Goal: Task Accomplishment & Management: Complete application form

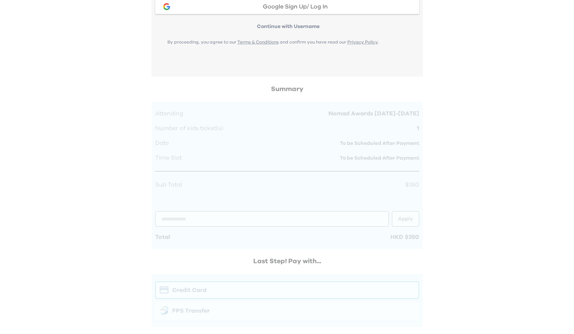
scroll to position [314, 0]
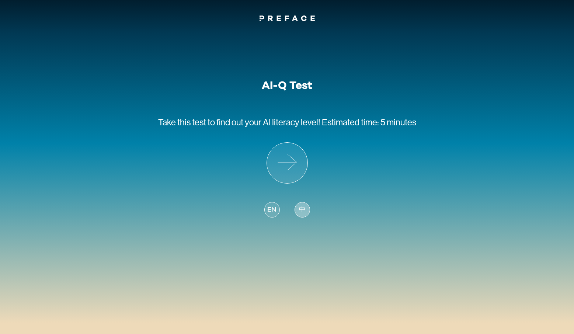
click at [304, 205] on span "中" at bounding box center [302, 210] width 7 height 10
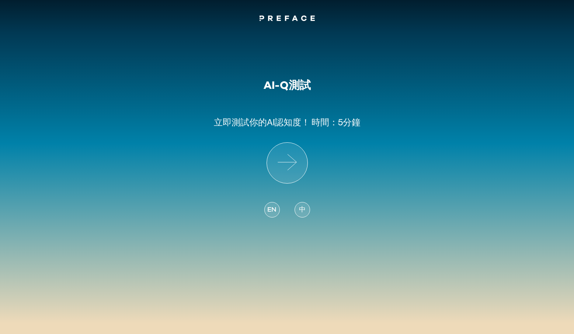
click at [268, 211] on span "EN" at bounding box center [271, 210] width 9 height 10
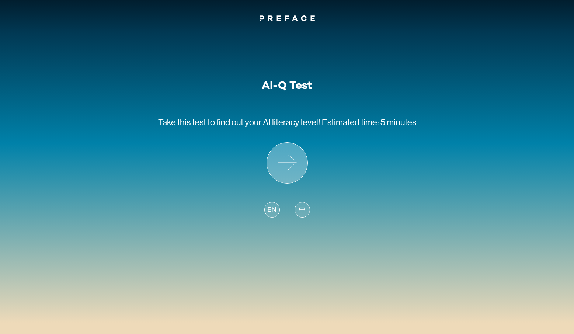
click at [287, 153] on icon at bounding box center [287, 163] width 41 height 41
